Goal: Transaction & Acquisition: Download file/media

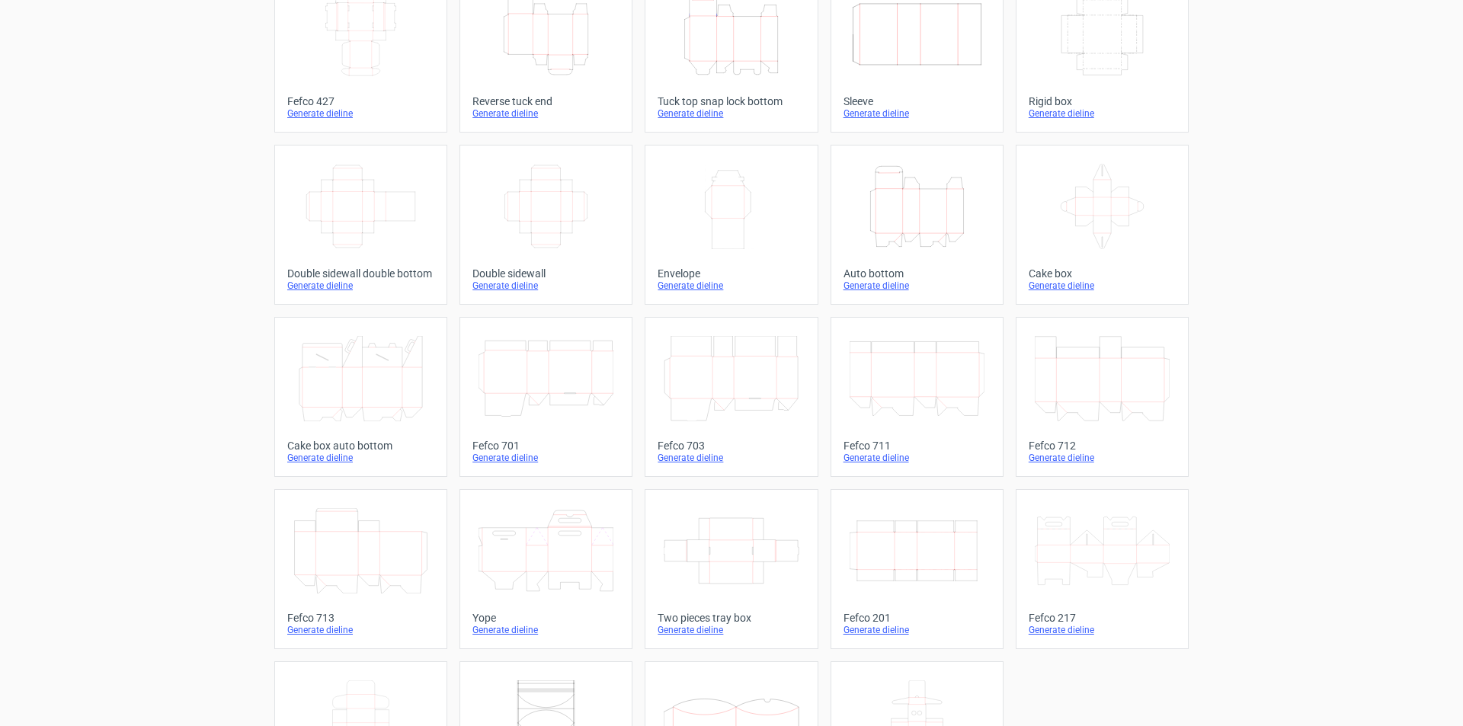
scroll to position [226, 0]
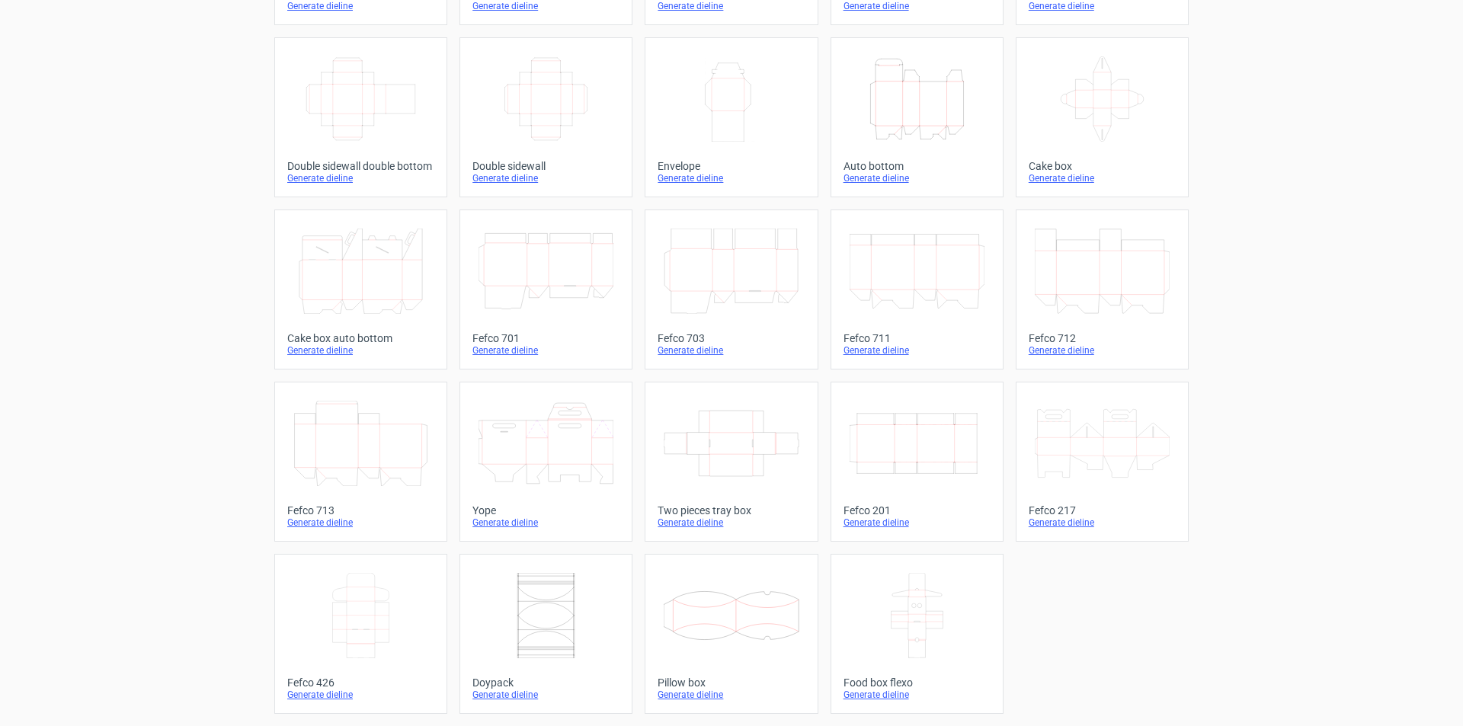
click at [143, 119] on div "Product templates Width Depth Height Fefco 427 Generate dieline Height Depth Wi…" at bounding box center [731, 274] width 1463 height 904
click at [565, 442] on icon at bounding box center [546, 443] width 135 height 85
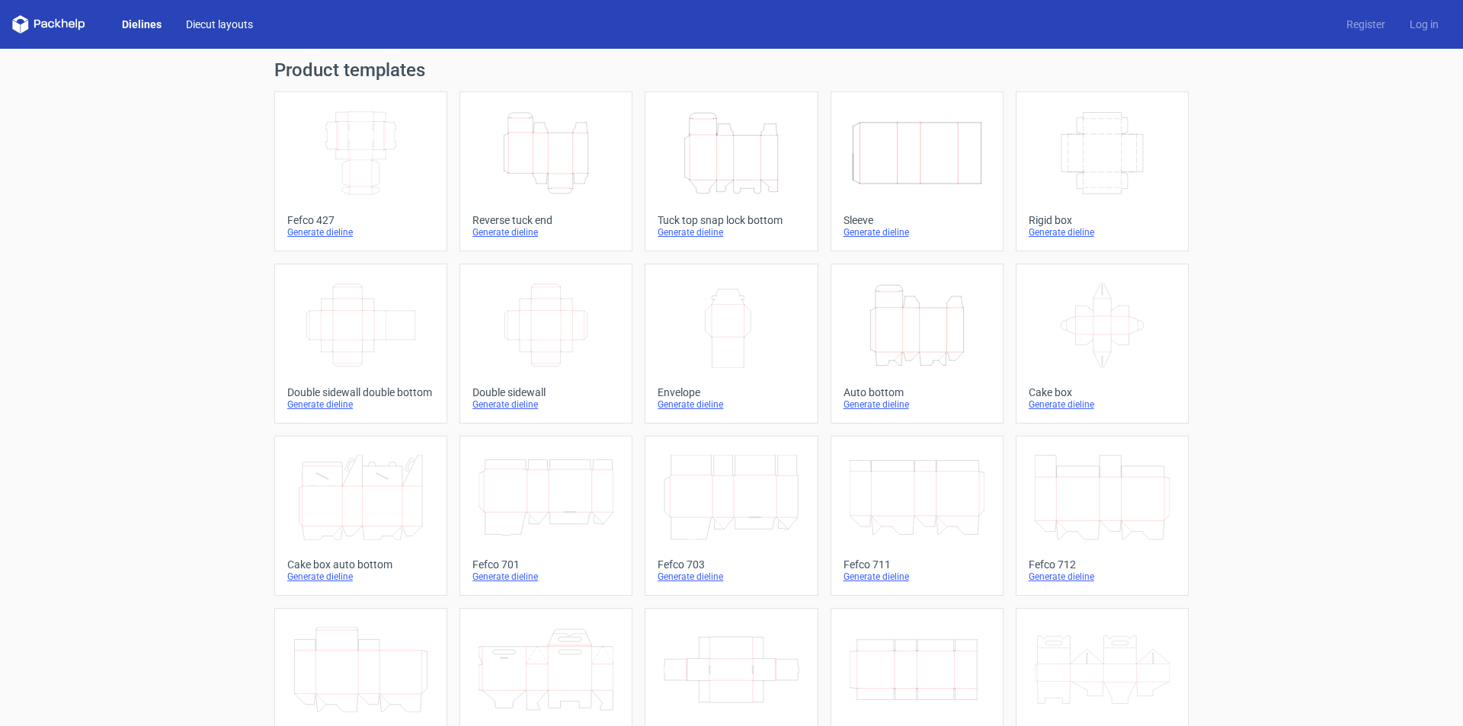
click at [209, 24] on link "Diecut layouts" at bounding box center [219, 24] width 91 height 15
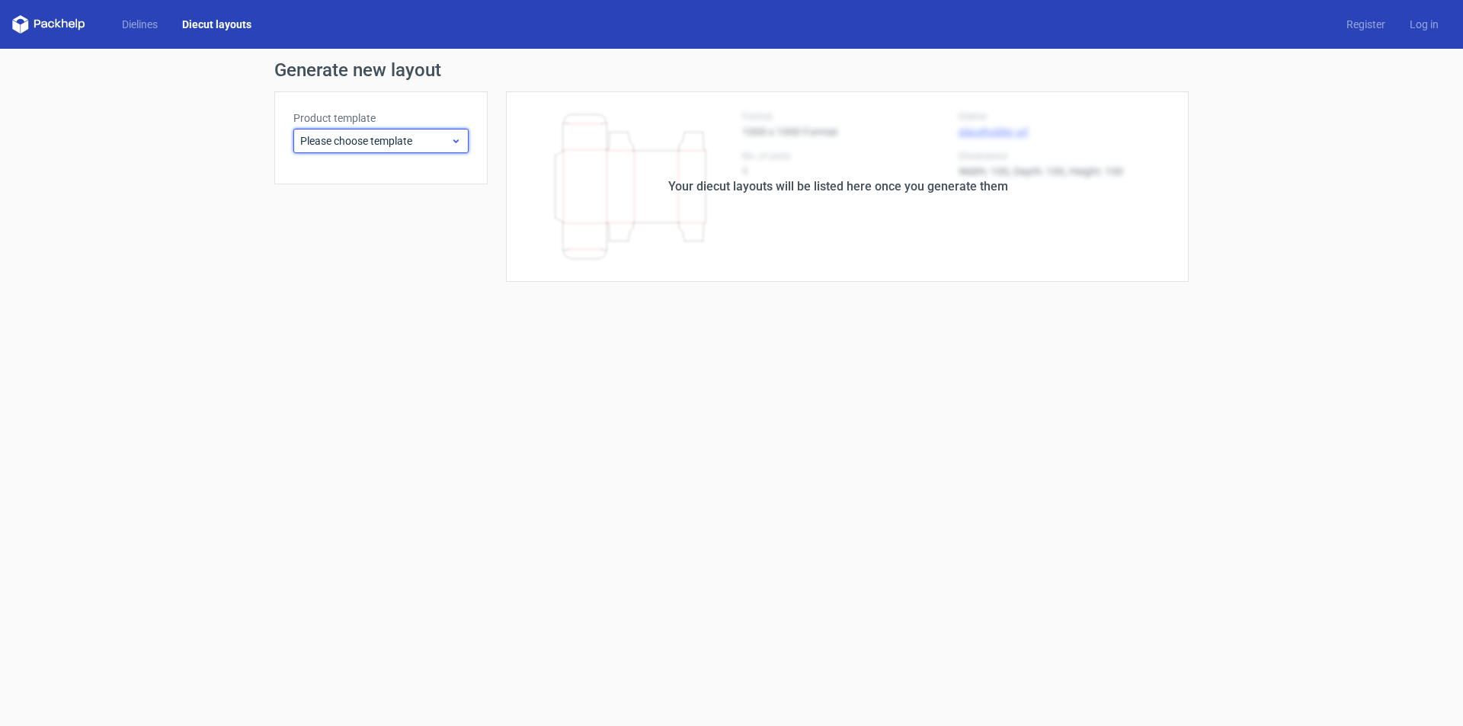
click at [386, 135] on span "Please choose template" at bounding box center [375, 140] width 150 height 15
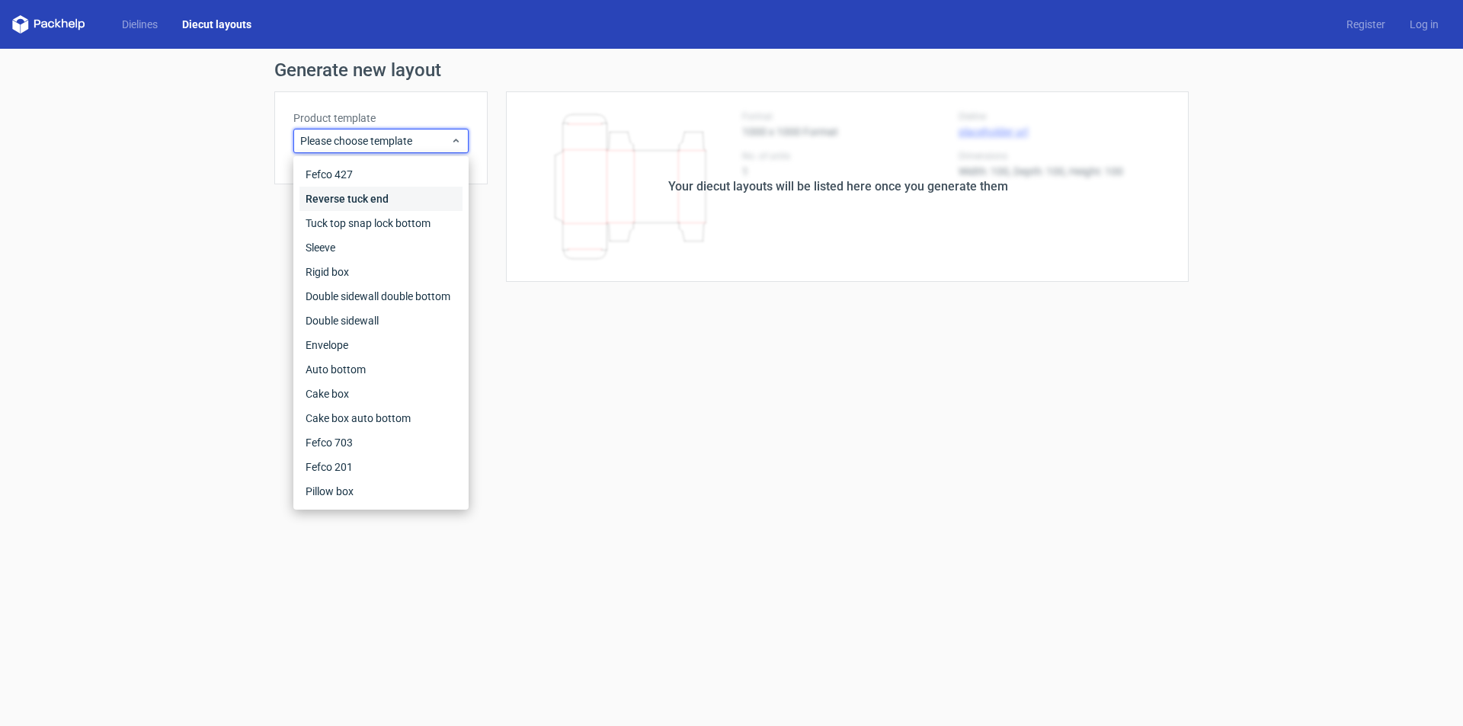
click at [356, 196] on div "Reverse tuck end" at bounding box center [380, 199] width 163 height 24
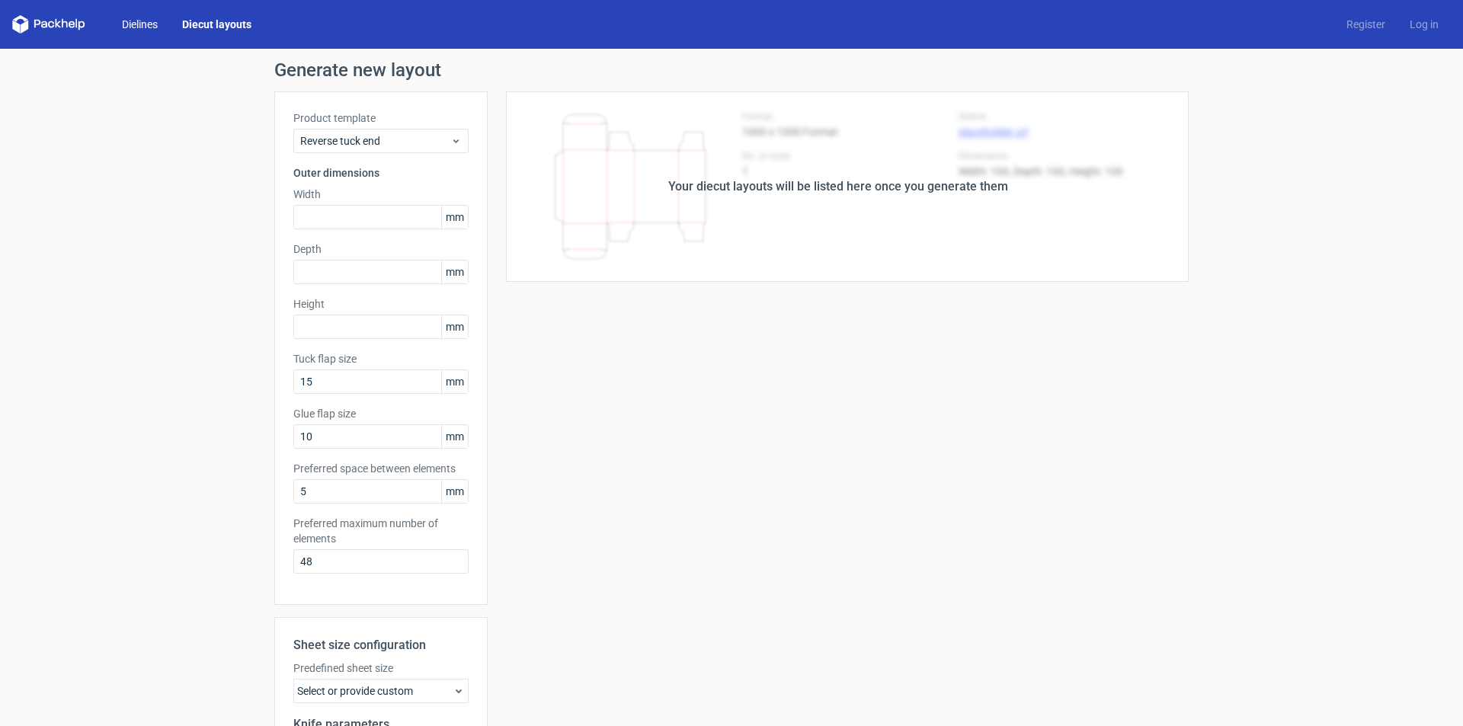
click at [154, 22] on link "Dielines" at bounding box center [140, 24] width 60 height 15
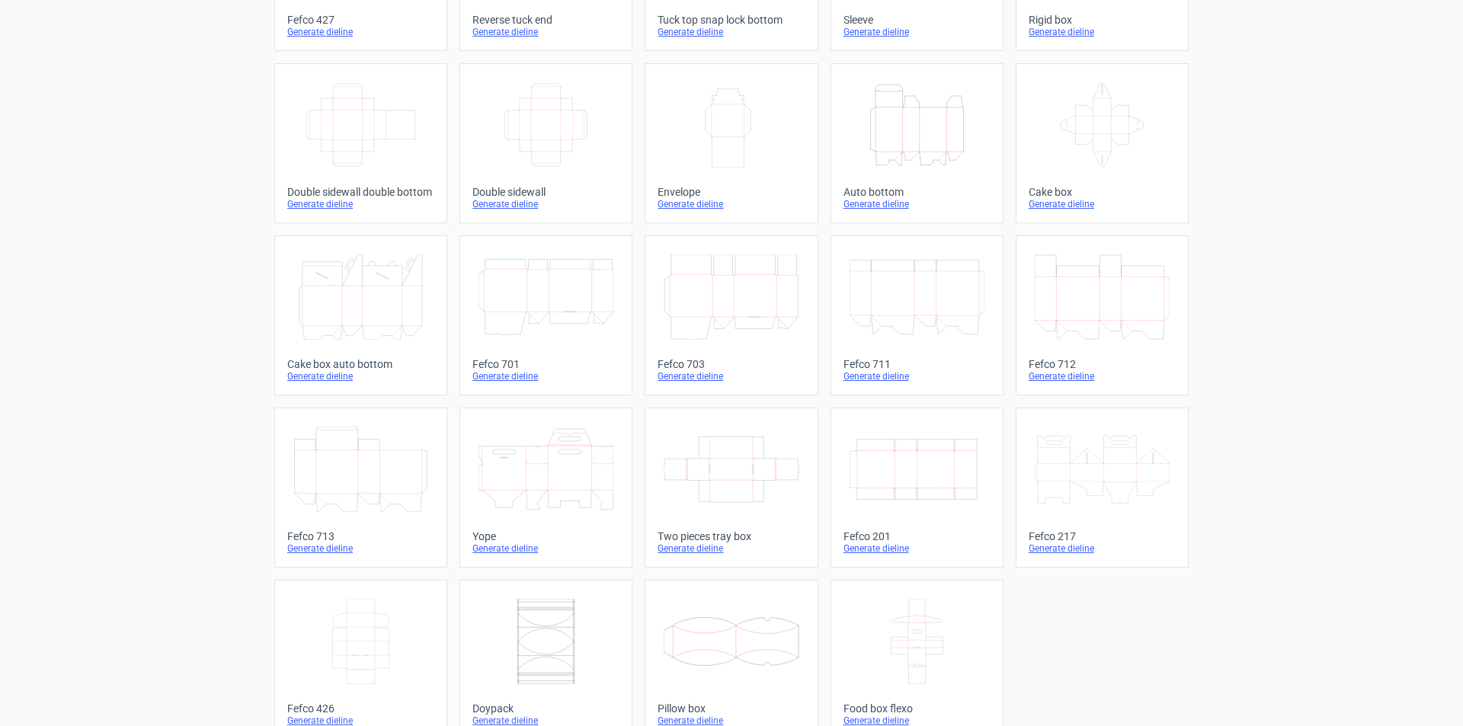
scroll to position [226, 0]
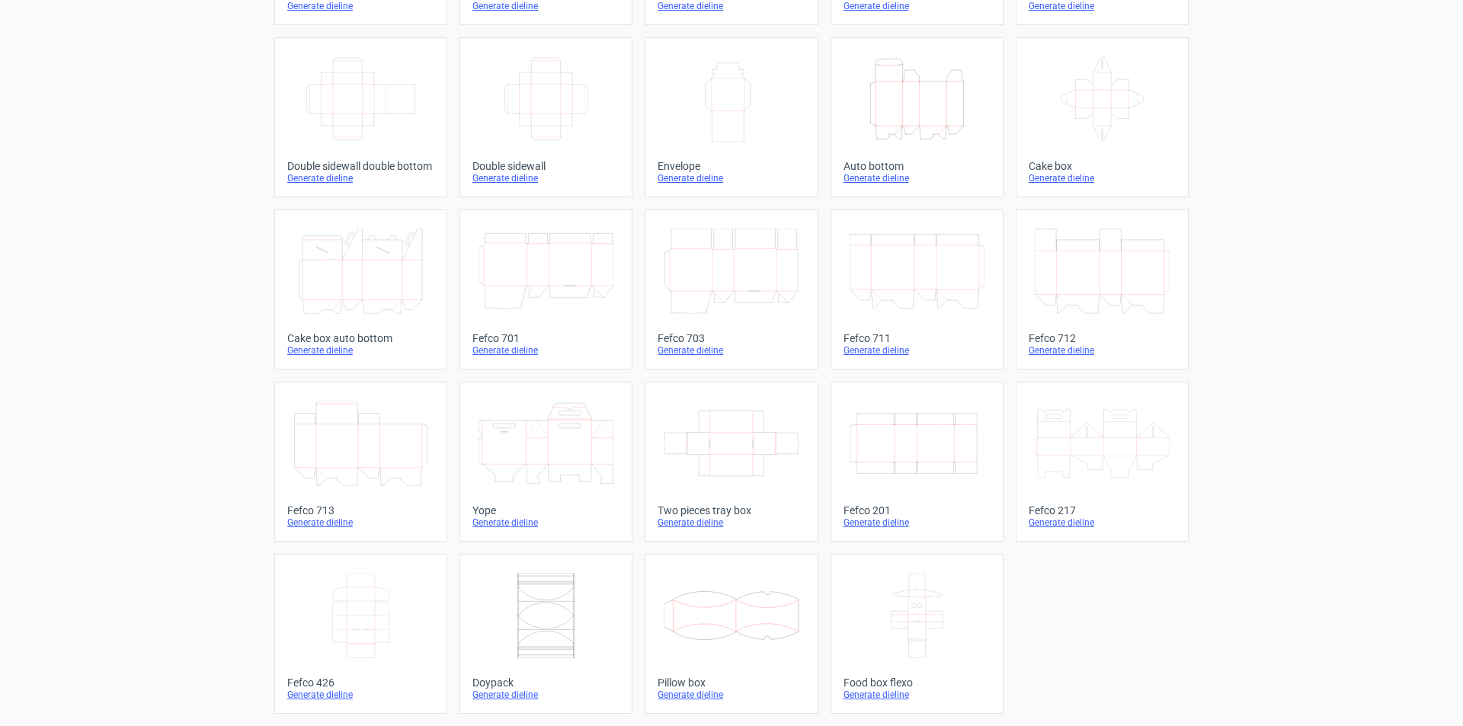
click at [1126, 447] on icon at bounding box center [1102, 443] width 135 height 85
click at [537, 456] on icon at bounding box center [546, 443] width 135 height 85
click at [1100, 451] on icon at bounding box center [1102, 443] width 135 height 85
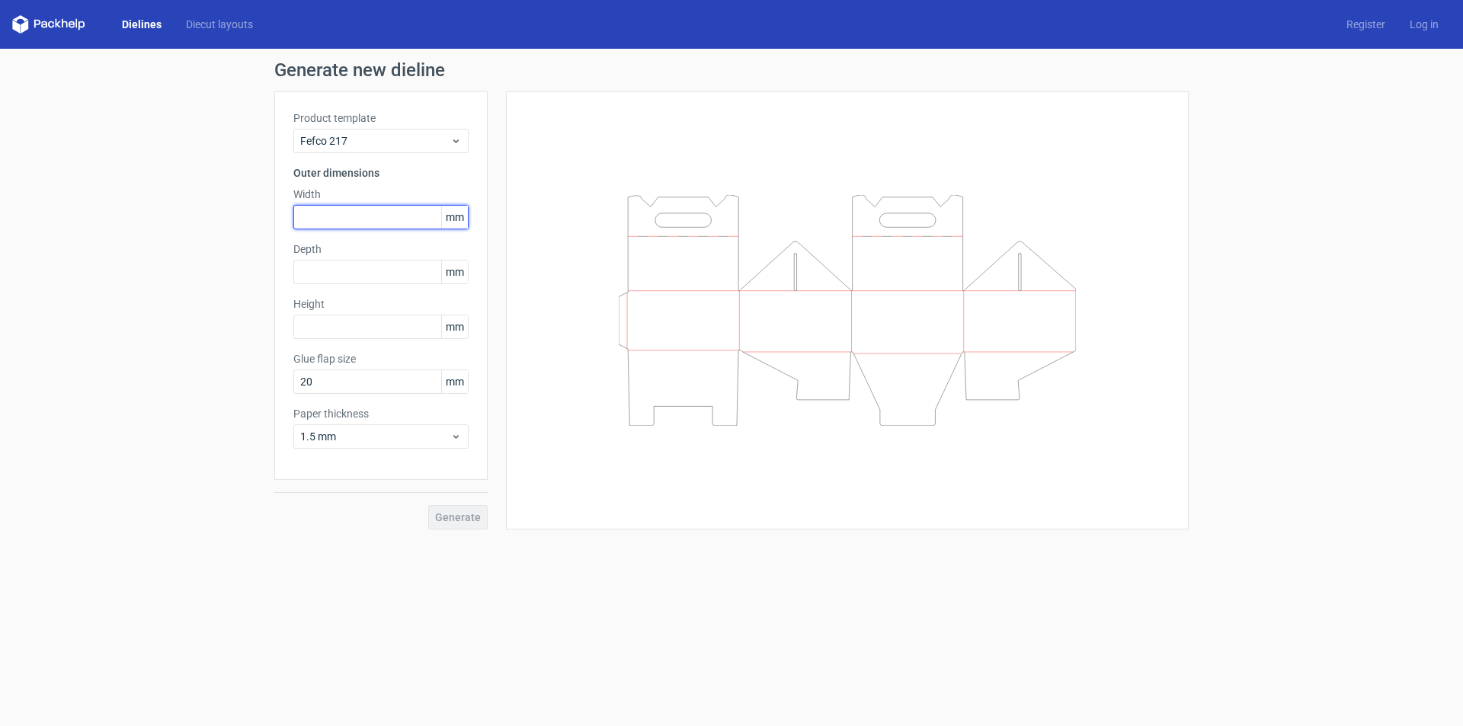
click at [355, 219] on input "text" at bounding box center [380, 217] width 175 height 24
type input "190"
click at [405, 274] on input "text" at bounding box center [380, 272] width 175 height 24
click at [365, 270] on input "text" at bounding box center [380, 272] width 175 height 24
click at [437, 438] on span "1.5 mm" at bounding box center [375, 436] width 150 height 15
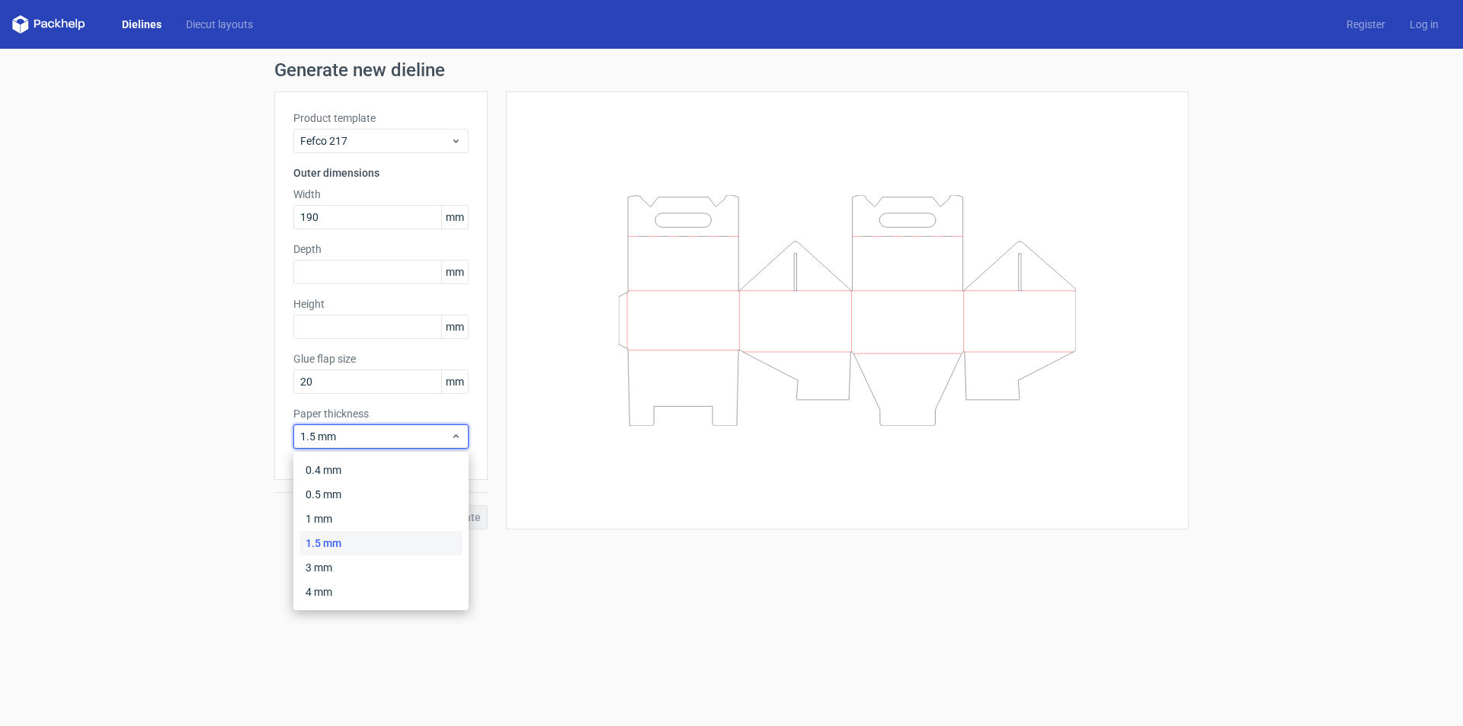
click at [414, 408] on label "Paper thickness" at bounding box center [380, 413] width 175 height 15
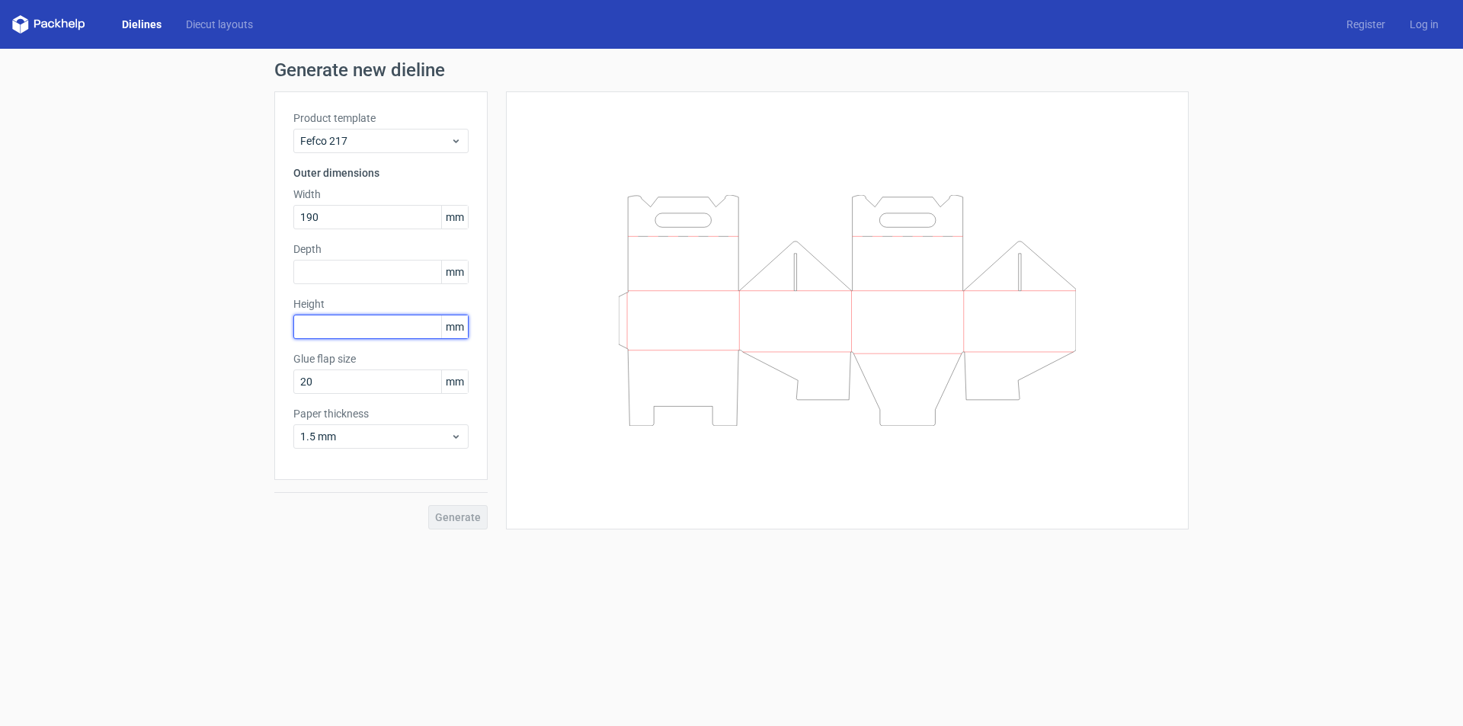
click at [338, 331] on input "text" at bounding box center [380, 327] width 175 height 24
click at [453, 329] on span "mm" at bounding box center [454, 326] width 27 height 23
click at [358, 325] on input "text" at bounding box center [380, 327] width 175 height 24
type input "9"
type input "947"
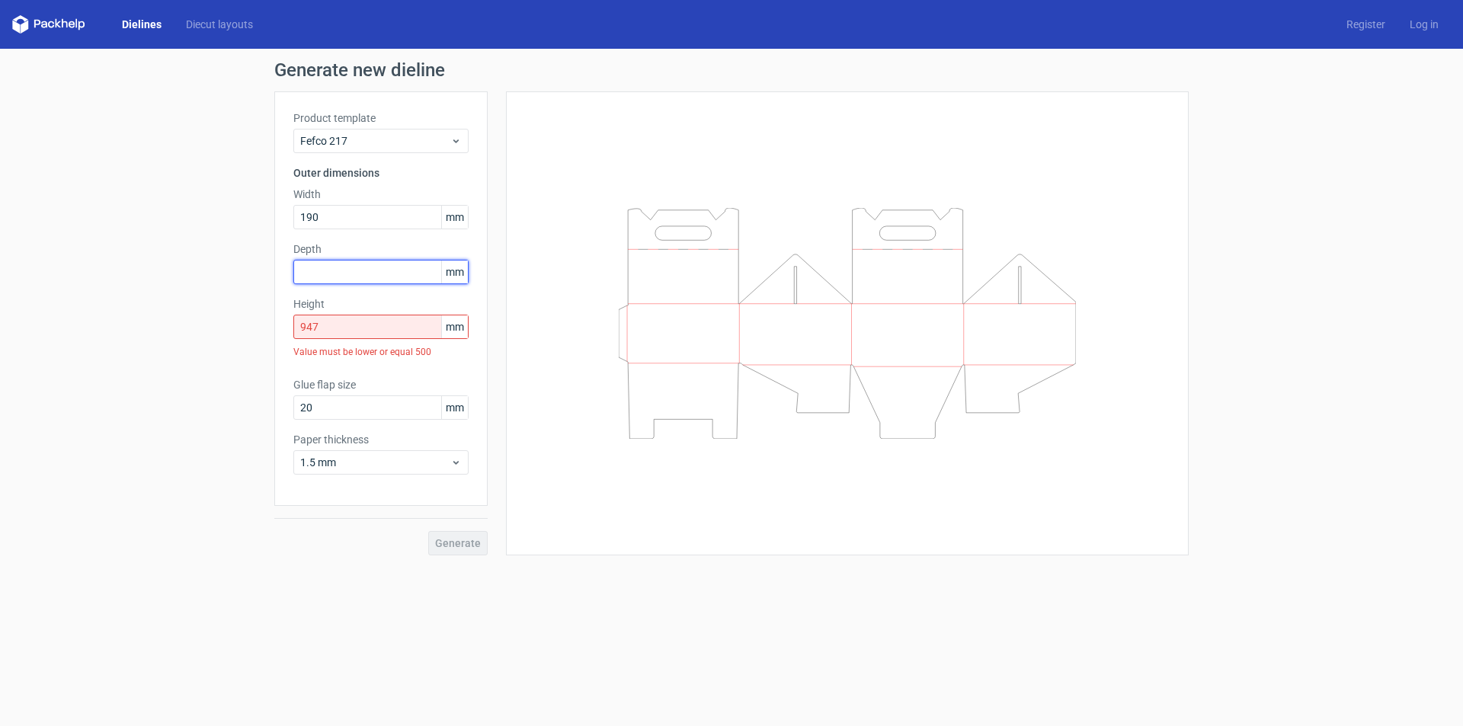
click at [370, 274] on input "text" at bounding box center [380, 272] width 175 height 24
drag, startPoint x: 345, startPoint y: 326, endPoint x: 245, endPoint y: 326, distance: 100.6
click at [245, 326] on div "Generate new dieline Product template Fefco 217 Outer dimensions Width 190 mm D…" at bounding box center [731, 308] width 1463 height 519
click at [337, 274] on input "text" at bounding box center [380, 272] width 175 height 24
click at [331, 328] on div "Height 947 mm Value must be lower or equal 500" at bounding box center [380, 330] width 175 height 69
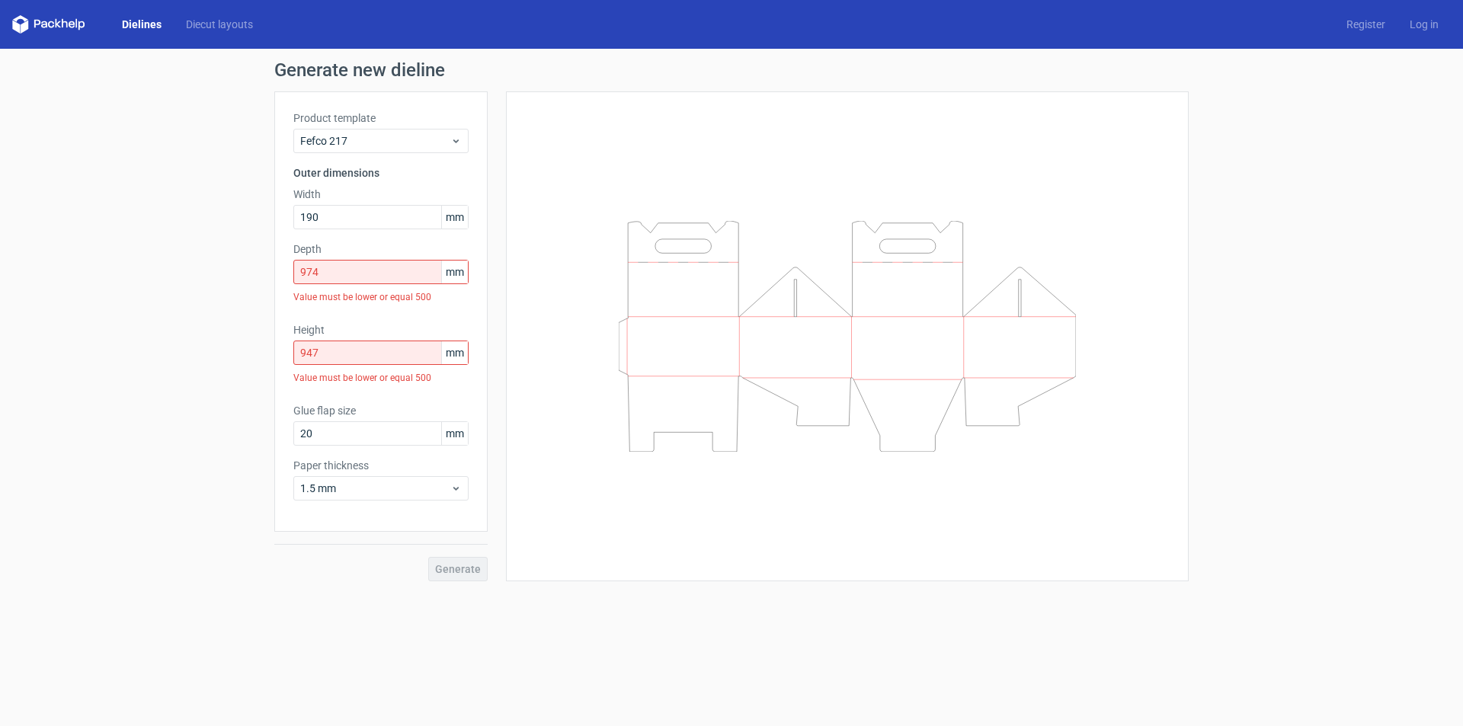
click at [260, 245] on div "Generate new dieline Product template Fefco 217 Outer dimensions Width 190 mm D…" at bounding box center [731, 321] width 1463 height 545
drag, startPoint x: 336, startPoint y: 267, endPoint x: 258, endPoint y: 267, distance: 77.7
click at [258, 267] on div "Generate new dieline Product template Fefco 217 Outer dimensions Width 190 mm D…" at bounding box center [731, 321] width 1463 height 545
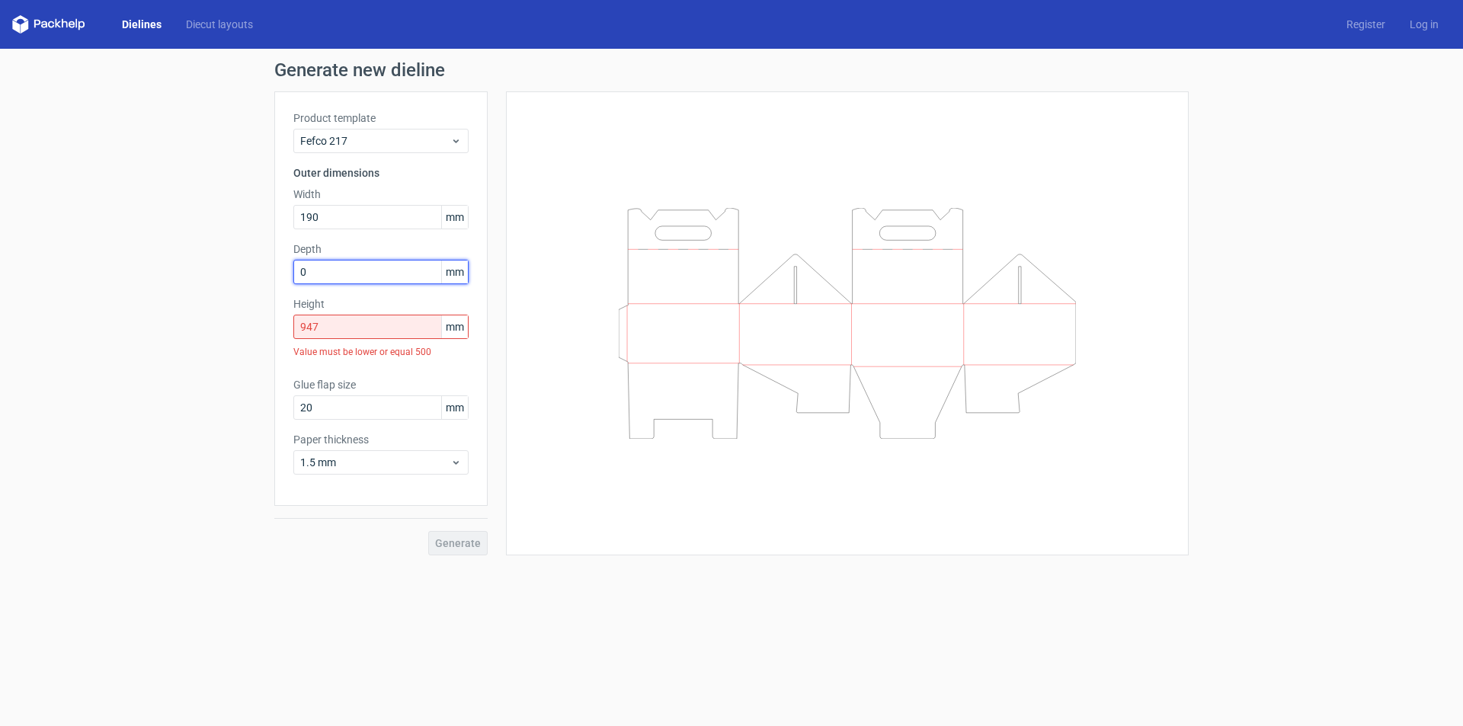
type input "0"
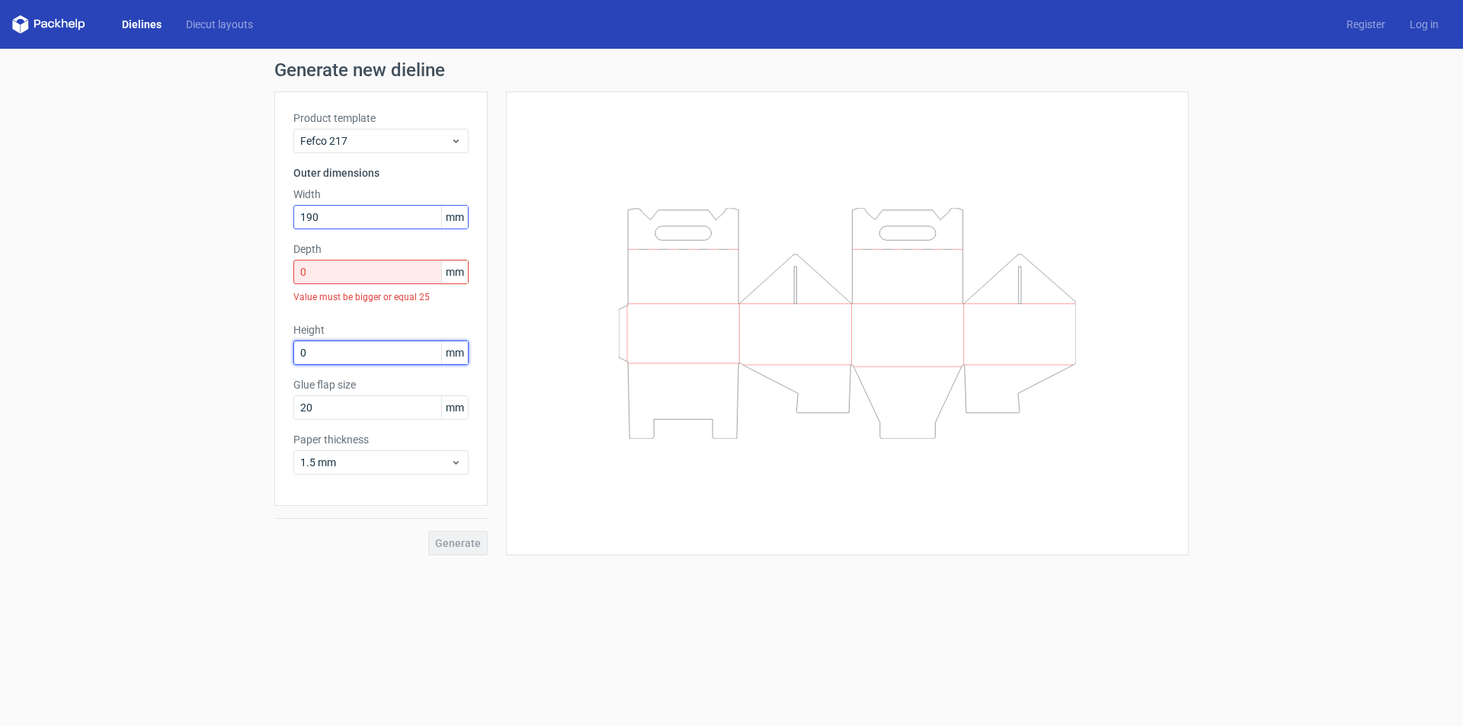
type input "0"
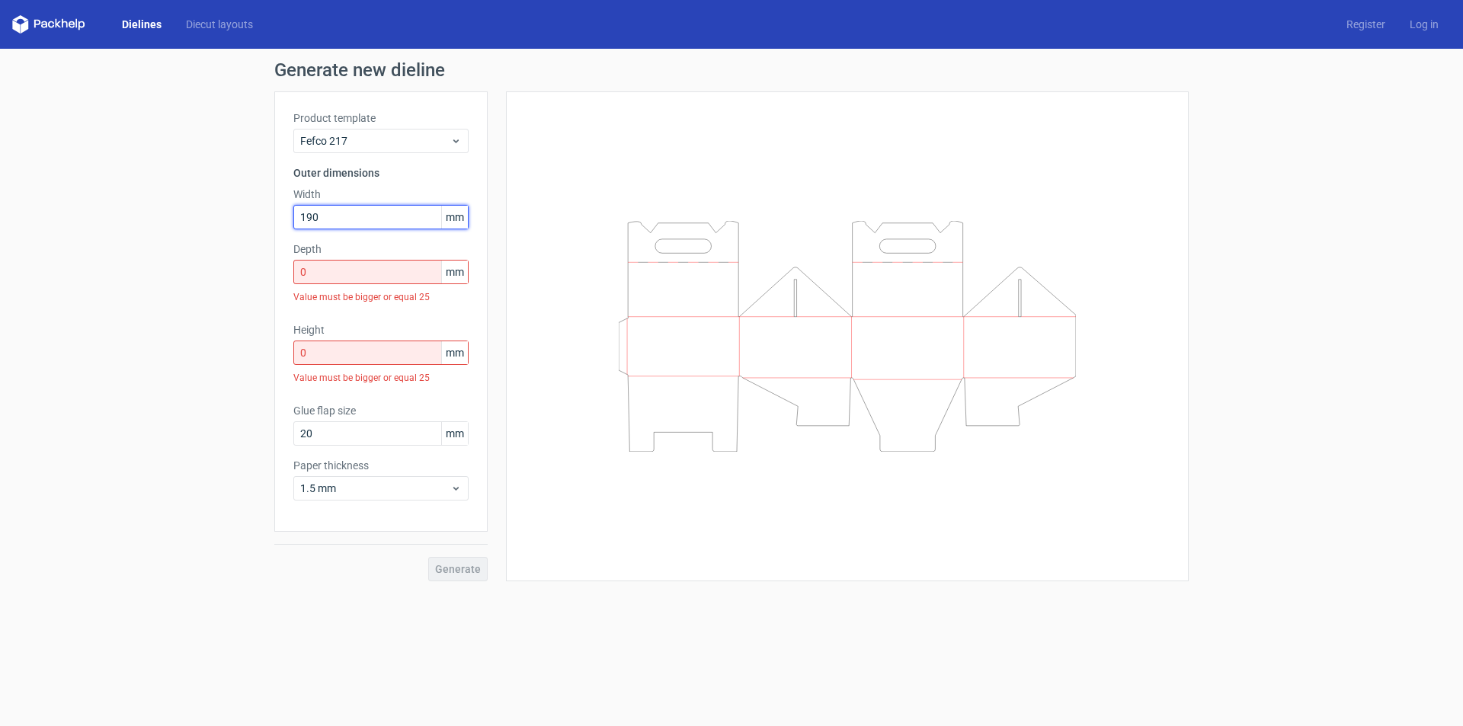
click at [357, 213] on input "190" at bounding box center [380, 217] width 175 height 24
click at [352, 268] on input "0" at bounding box center [380, 272] width 175 height 24
click at [457, 139] on icon at bounding box center [455, 141] width 11 height 12
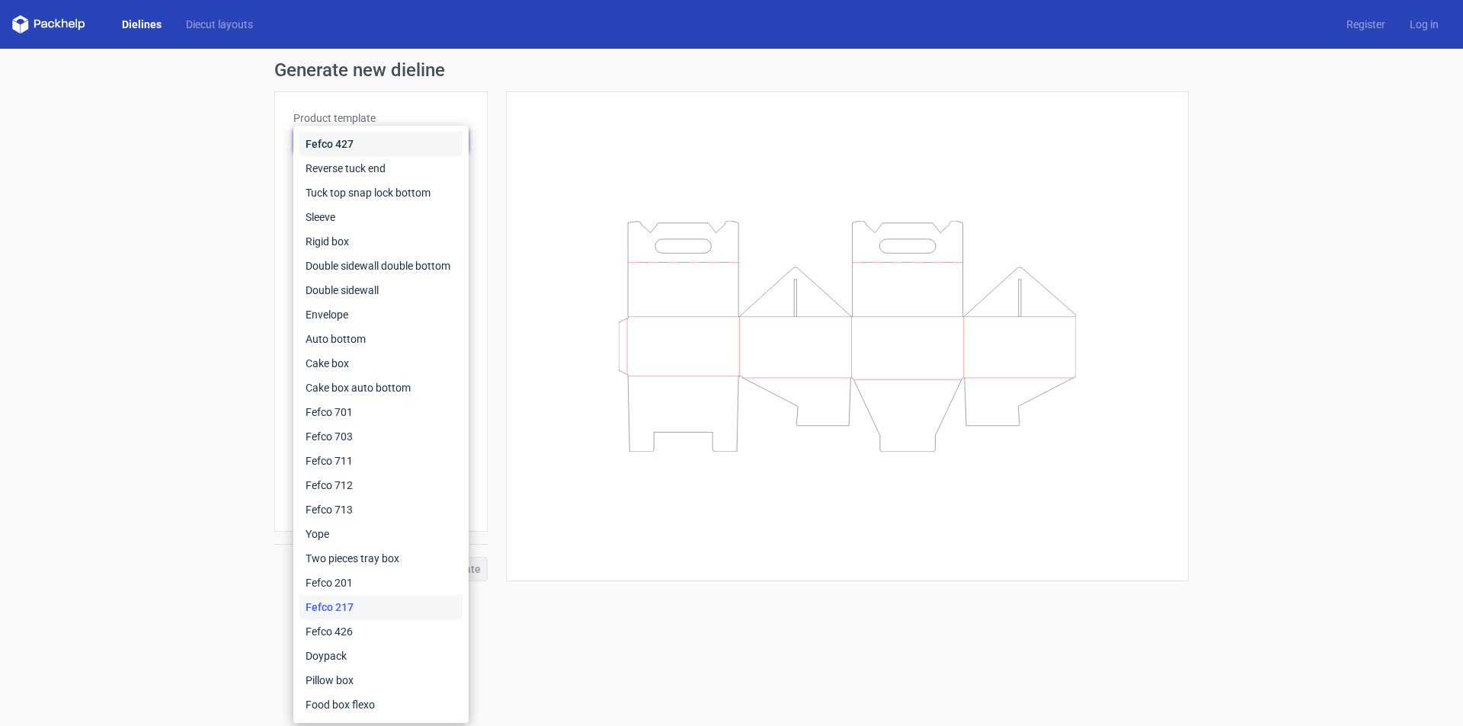
click at [457, 139] on div "Fefco 427" at bounding box center [380, 144] width 163 height 24
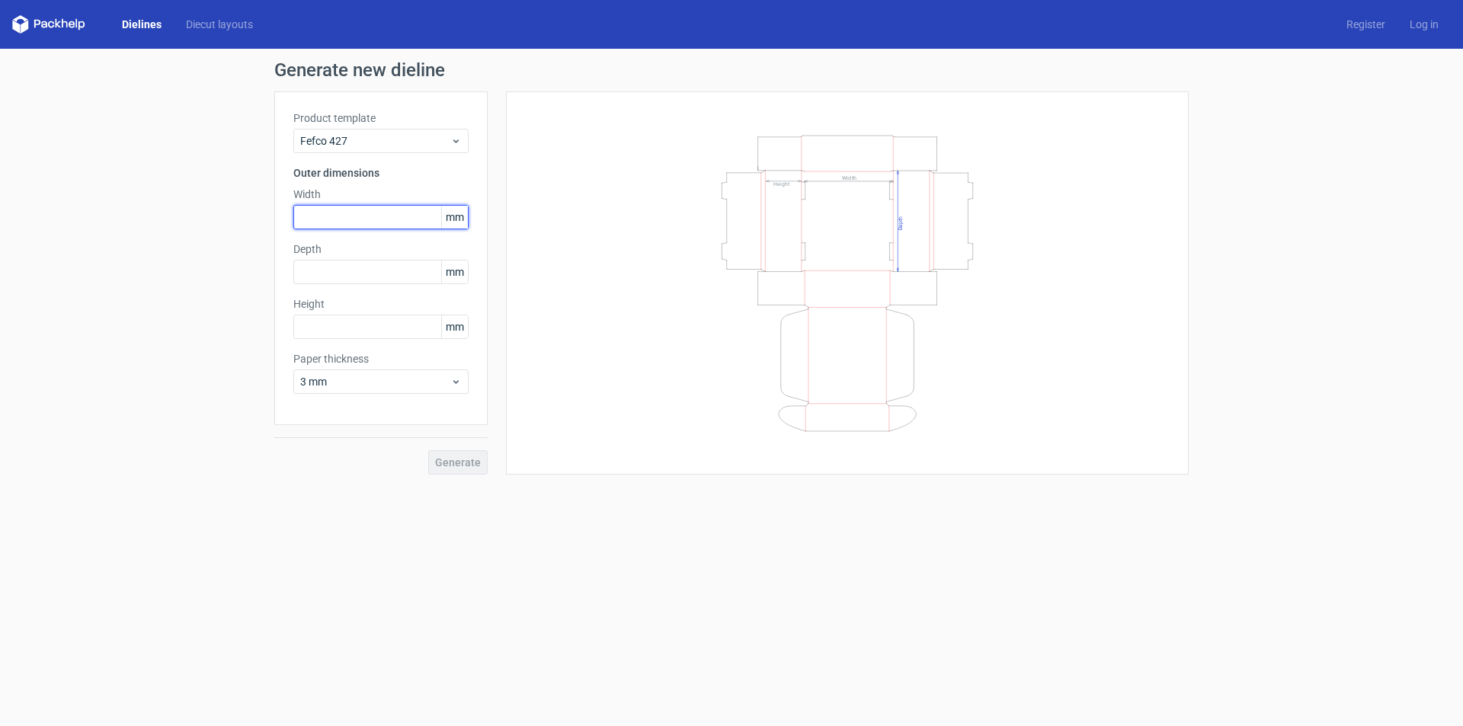
click at [393, 219] on input "text" at bounding box center [380, 217] width 175 height 24
click at [437, 141] on span "Fefco 427" at bounding box center [375, 140] width 150 height 15
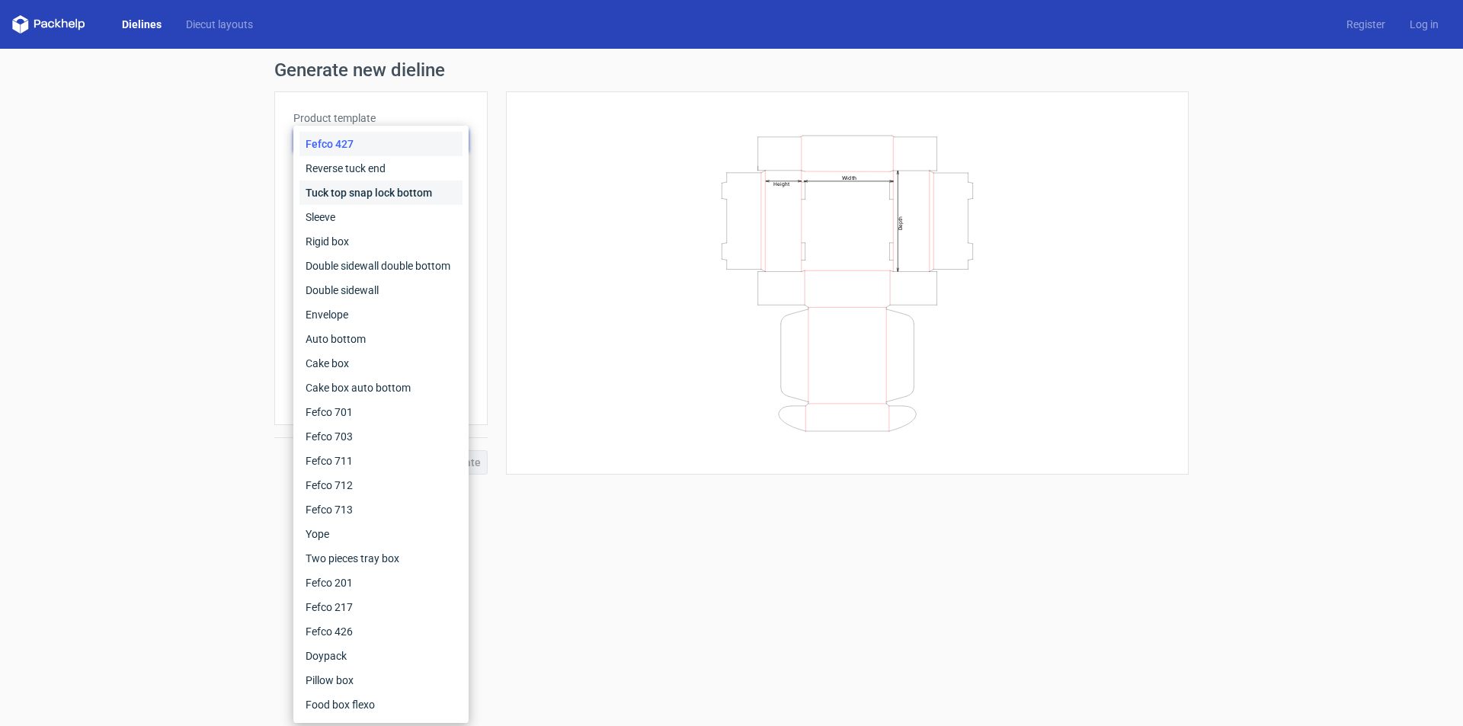
click at [415, 191] on div "Tuck top snap lock bottom" at bounding box center [380, 193] width 163 height 24
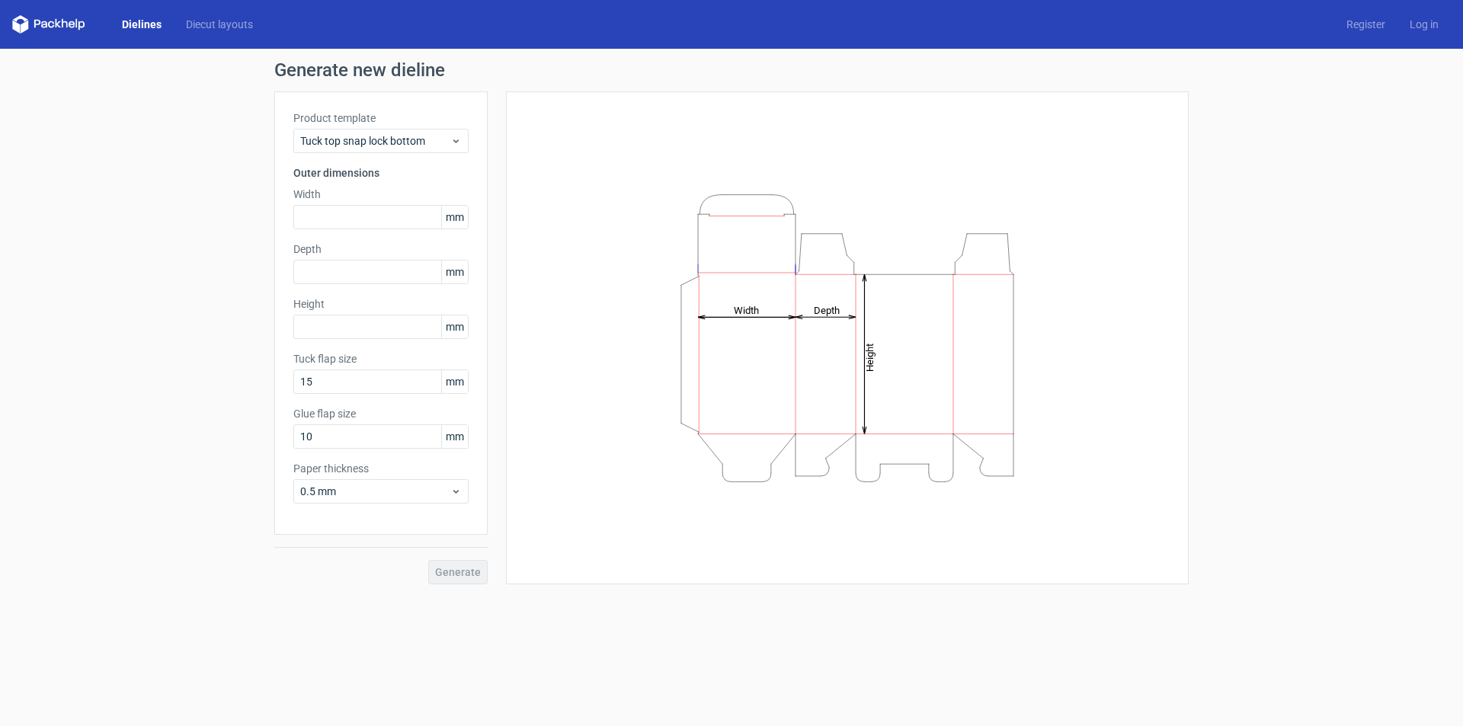
click at [598, 184] on div "Height Depth Width" at bounding box center [847, 337] width 645 height 455
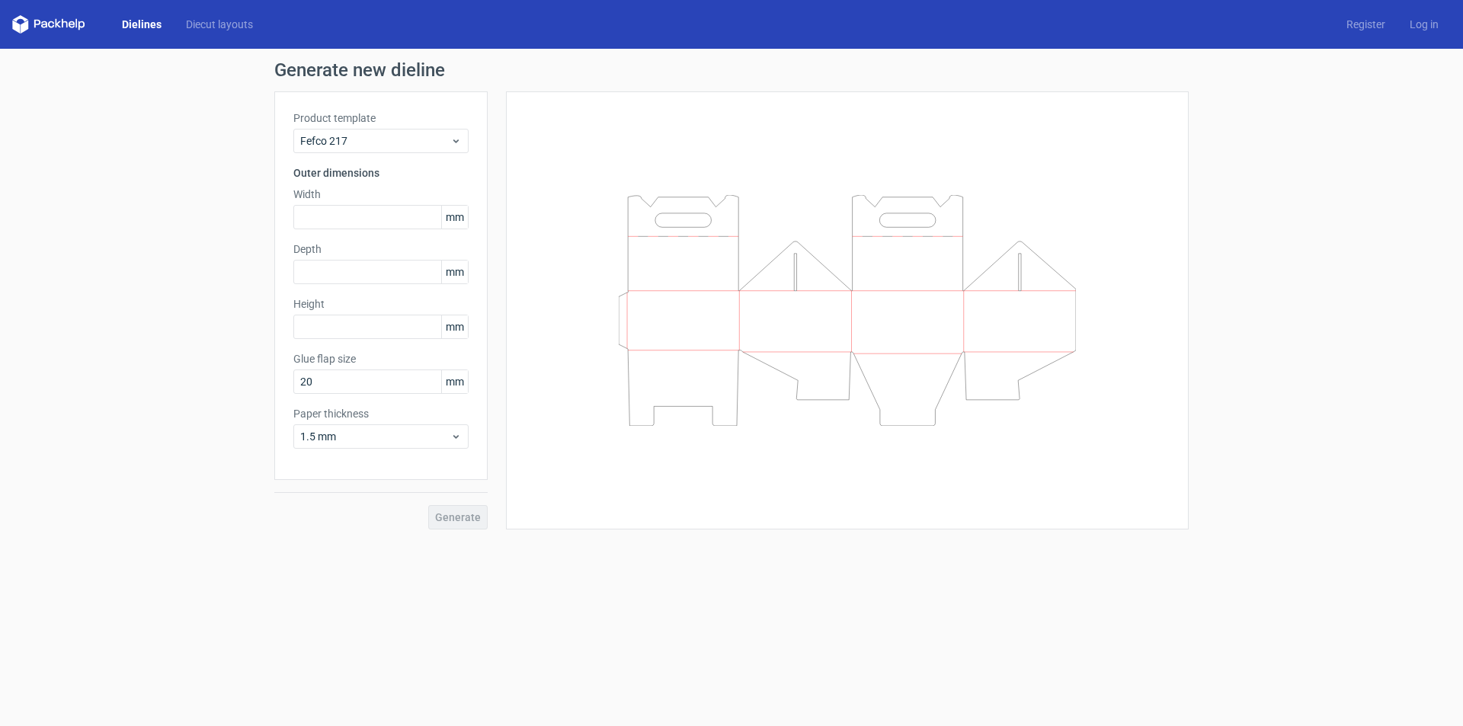
click at [673, 332] on icon at bounding box center [847, 310] width 457 height 231
click at [679, 292] on icon at bounding box center [847, 310] width 457 height 231
click at [721, 291] on icon at bounding box center [847, 310] width 457 height 231
click at [687, 325] on icon at bounding box center [847, 310] width 457 height 231
click at [447, 438] on span "1.5 mm" at bounding box center [375, 436] width 150 height 15
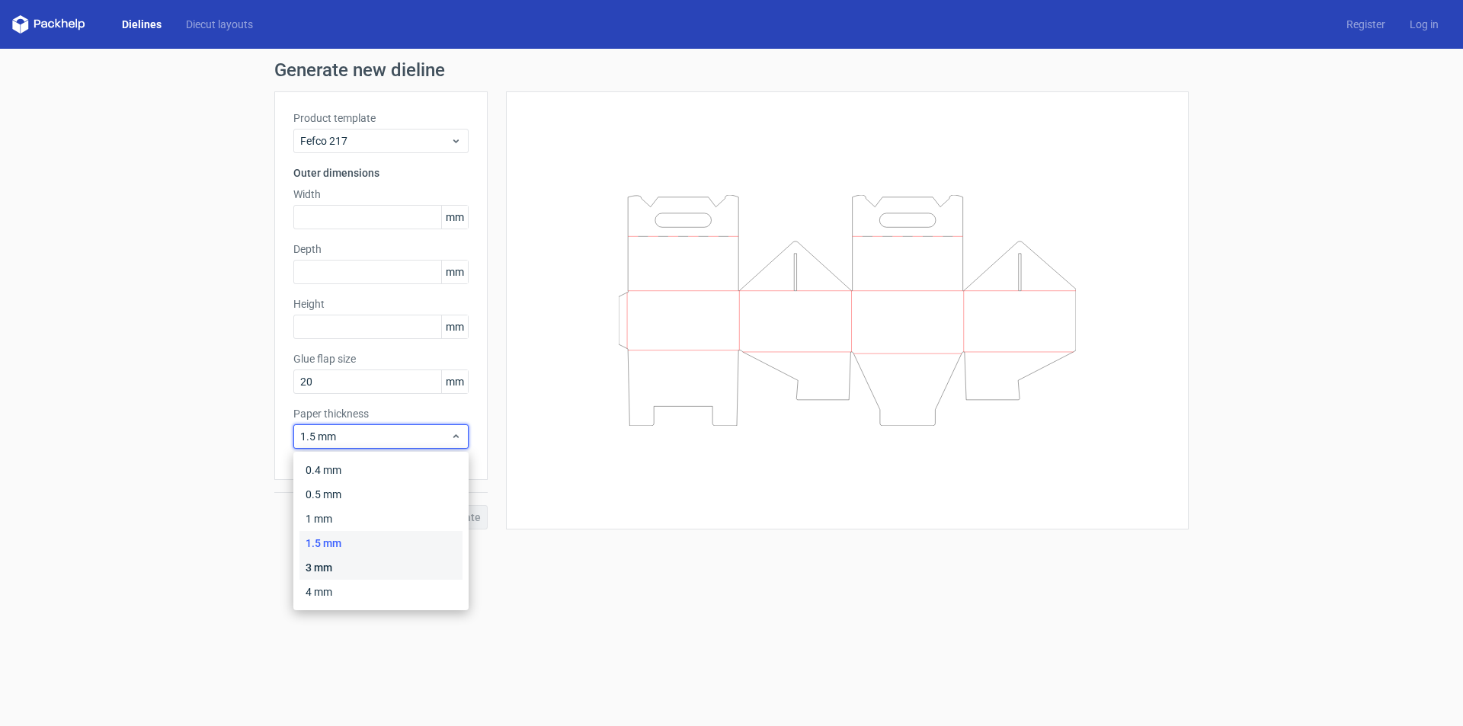
click at [377, 569] on div "3 mm" at bounding box center [380, 568] width 163 height 24
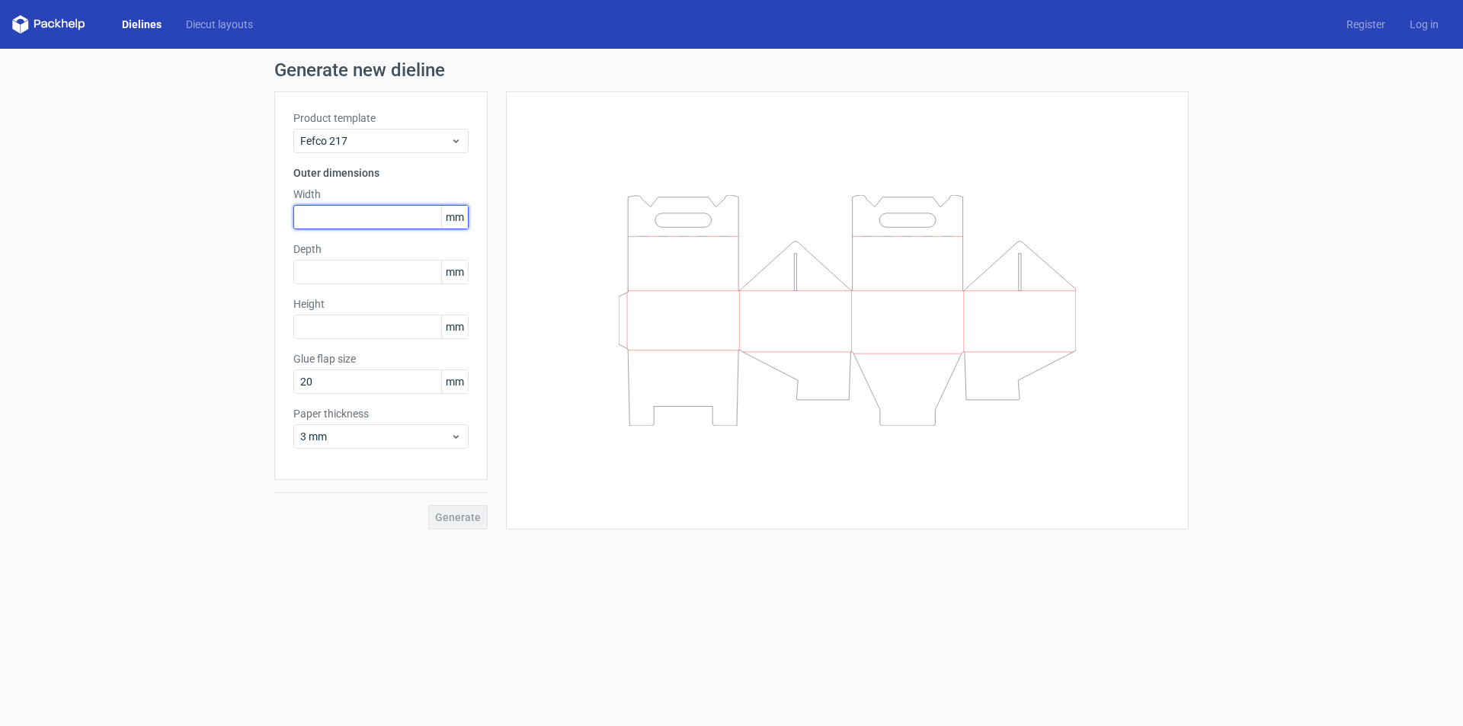
click at [338, 219] on input "text" at bounding box center [380, 217] width 175 height 24
type input "405"
click at [380, 275] on input "text" at bounding box center [380, 272] width 175 height 24
type input "190"
click at [371, 337] on input "text" at bounding box center [380, 327] width 175 height 24
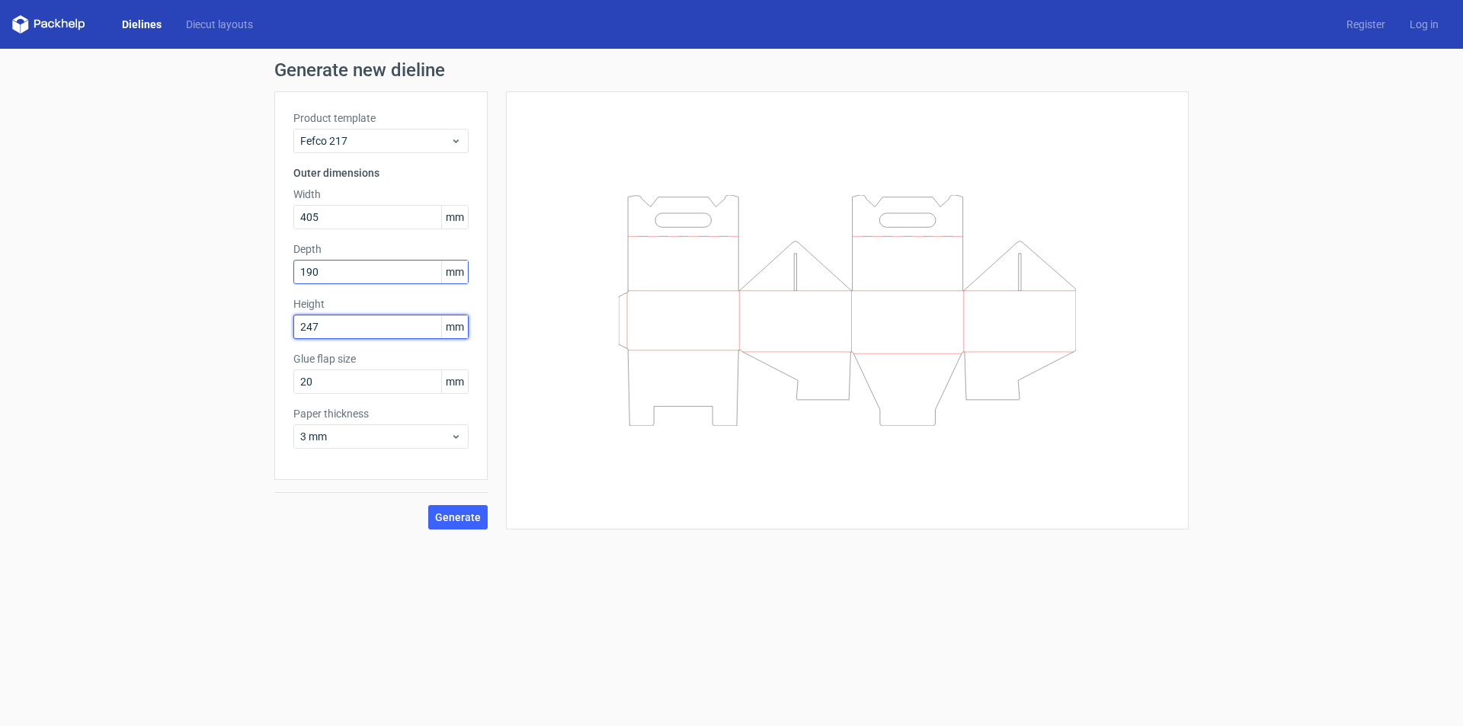
type input "247"
click at [359, 268] on input "190" at bounding box center [380, 272] width 175 height 24
click at [466, 518] on span "Generate" at bounding box center [458, 517] width 46 height 11
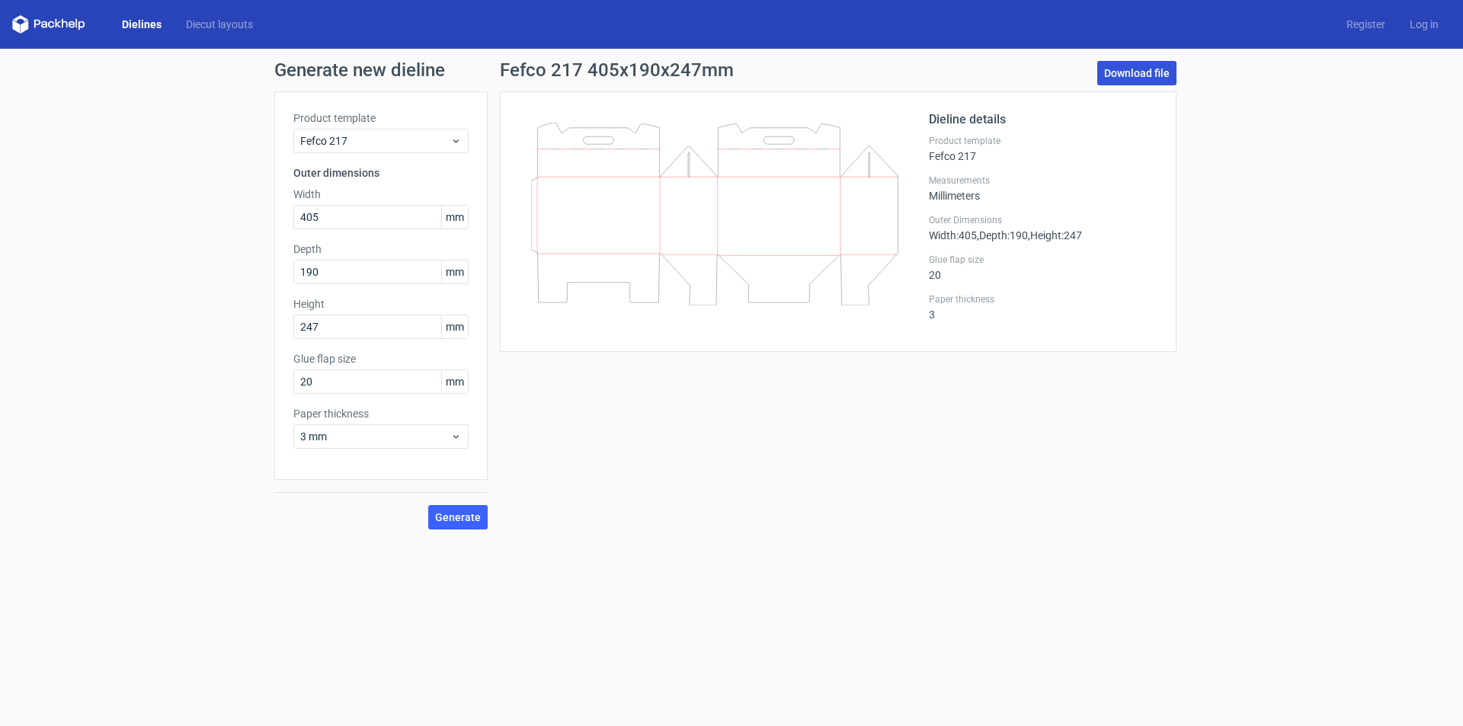
click at [1131, 77] on link "Download file" at bounding box center [1136, 73] width 79 height 24
drag, startPoint x: 335, startPoint y: 273, endPoint x: 0, endPoint y: 268, distance: 335.3
click at [0, 265] on div "Generate new dieline Product template Fefco 217 Outer dimensions Width 405 mm D…" at bounding box center [731, 295] width 1463 height 493
type input "247"
drag, startPoint x: 331, startPoint y: 328, endPoint x: 0, endPoint y: 315, distance: 331.8
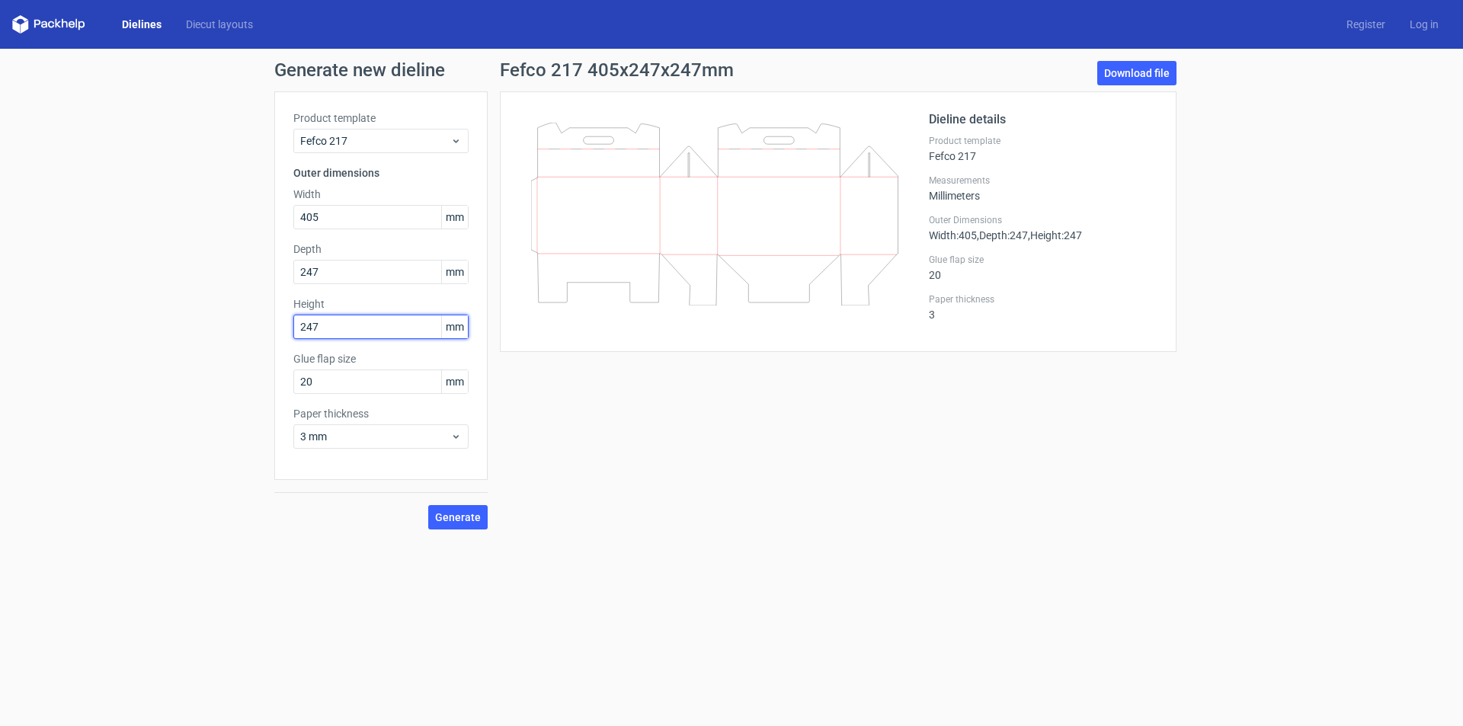
click at [22, 318] on div "Generate new dieline Product template Fefco 217 Outer dimensions Width 405 mm D…" at bounding box center [731, 295] width 1463 height 493
type input "190"
click at [450, 520] on span "Generate" at bounding box center [458, 517] width 46 height 11
click at [1133, 75] on link "Download file" at bounding box center [1136, 73] width 79 height 24
click at [878, 191] on icon at bounding box center [714, 205] width 367 height 165
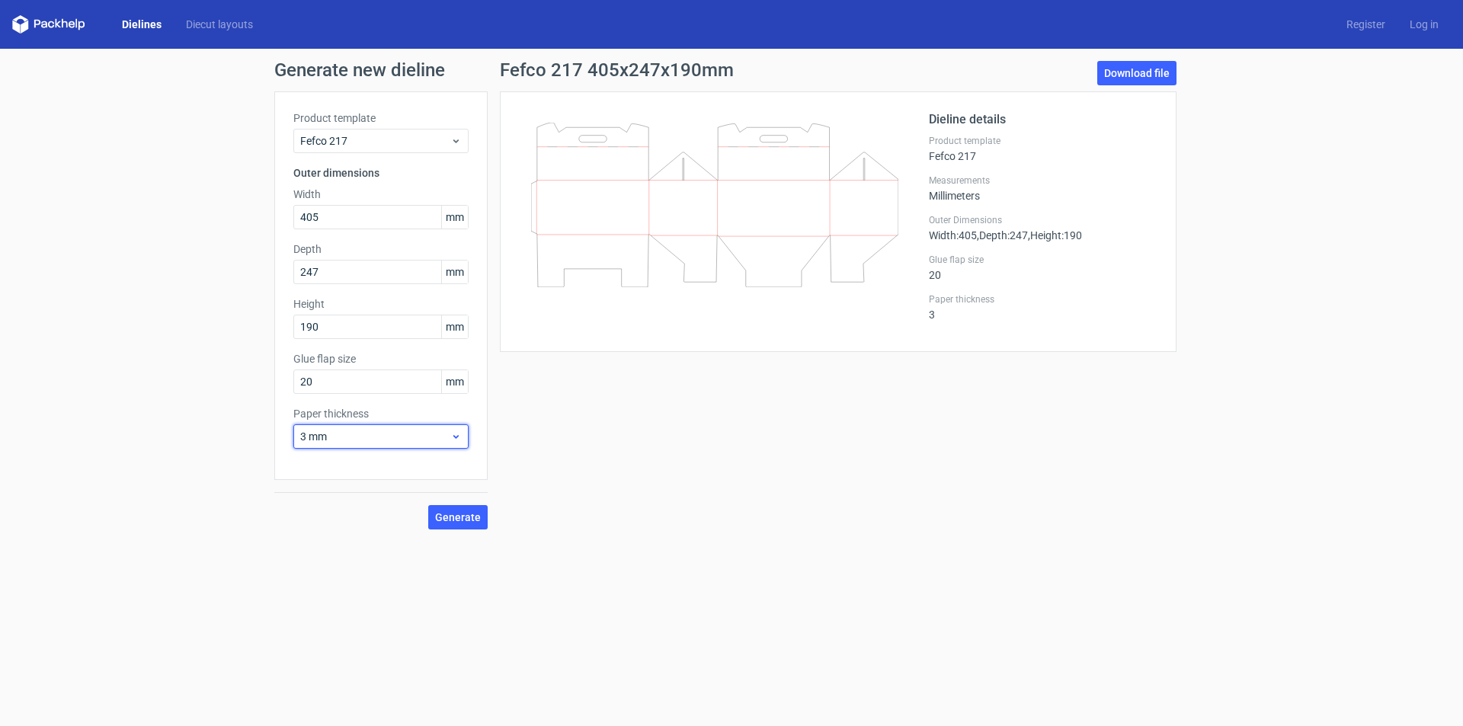
click at [356, 435] on span "3 mm" at bounding box center [375, 436] width 150 height 15
click at [338, 546] on div "1.5 mm" at bounding box center [380, 543] width 163 height 24
click at [463, 516] on span "Generate" at bounding box center [458, 517] width 46 height 11
click at [1135, 75] on link "Download file" at bounding box center [1136, 73] width 79 height 24
